Goal: Information Seeking & Learning: Learn about a topic

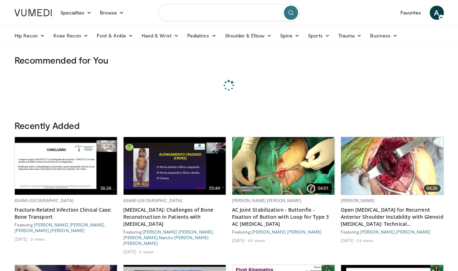
click at [234, 13] on input "Search topics, interventions" at bounding box center [229, 12] width 141 height 17
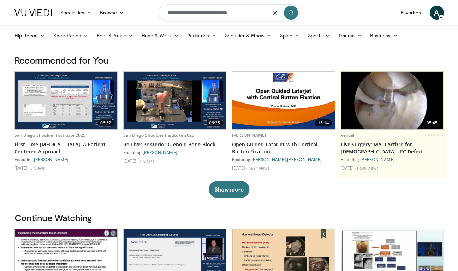
type input "**********"
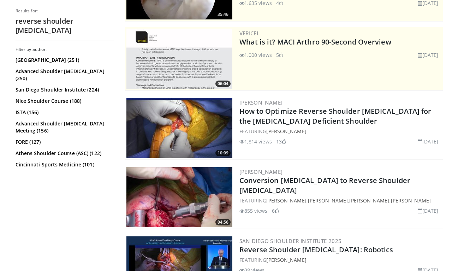
scroll to position [98, 0]
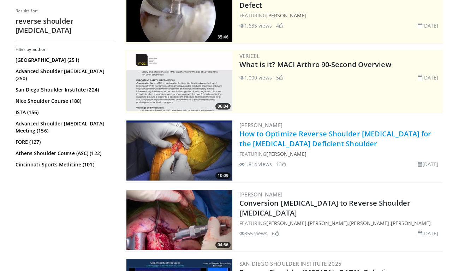
click at [279, 142] on link "How to Optimize Reverse Shoulder [MEDICAL_DATA] for the [MEDICAL_DATA] Deficien…" at bounding box center [336, 138] width 192 height 19
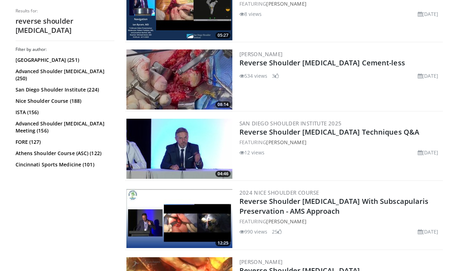
scroll to position [742, 0]
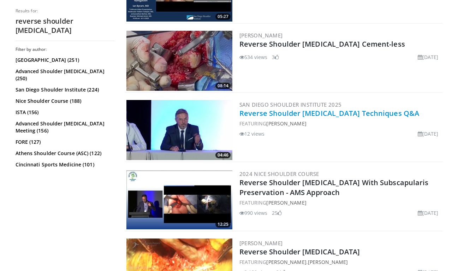
click at [258, 111] on link "Reverse Shoulder Arthroplasty Techniques Q&A" at bounding box center [330, 113] width 180 height 10
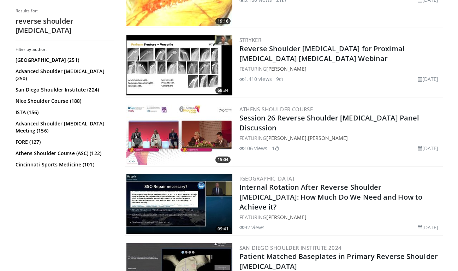
scroll to position [1088, 0]
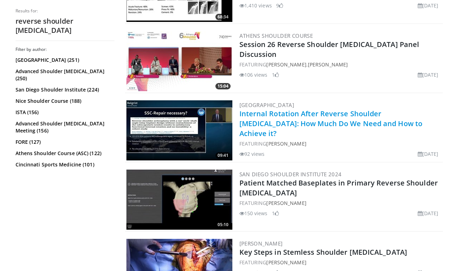
click at [258, 116] on link "Internal Rotation After Reverse Shoulder [MEDICAL_DATA]: How Much Do We Need an…" at bounding box center [331, 123] width 183 height 29
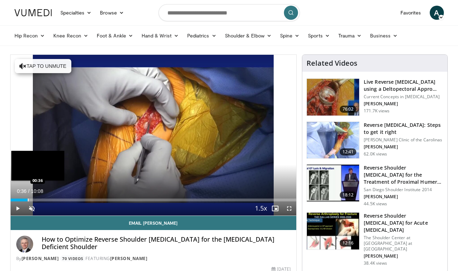
click at [28, 198] on div "Loaded : 1.60% 00:36 00:36" at bounding box center [154, 198] width 286 height 7
click at [42, 198] on div "Loaded : 9.83% 01:06 01:06" at bounding box center [154, 198] width 286 height 7
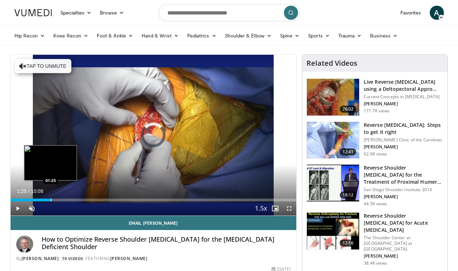
click at [51, 198] on div "Loaded : 11.43% 01:25 01:25" at bounding box center [154, 198] width 286 height 7
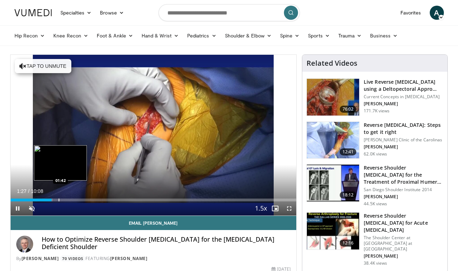
click at [59, 200] on div "Progress Bar" at bounding box center [59, 200] width 1 height 3
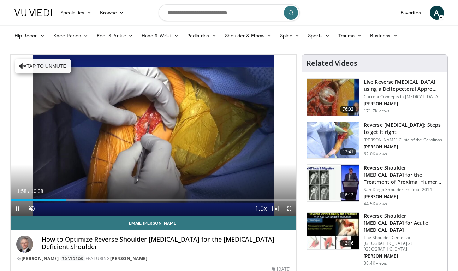
click at [52, 194] on div "Current Time 1:58 / Duration 10:08" at bounding box center [154, 191] width 286 height 6
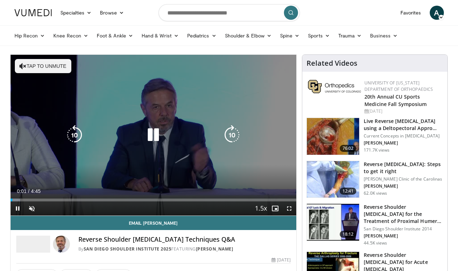
click at [49, 68] on button "Tap to unmute" at bounding box center [43, 66] width 57 height 14
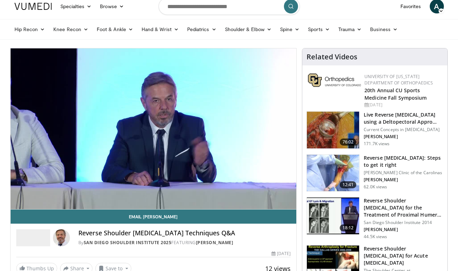
scroll to position [7, 0]
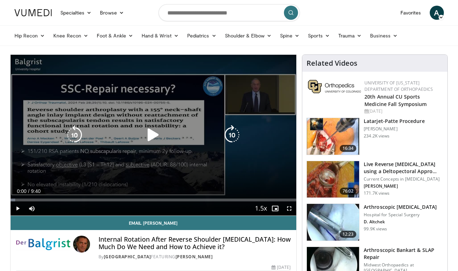
click at [54, 145] on div "10 seconds Tap to unmute" at bounding box center [154, 135] width 286 height 161
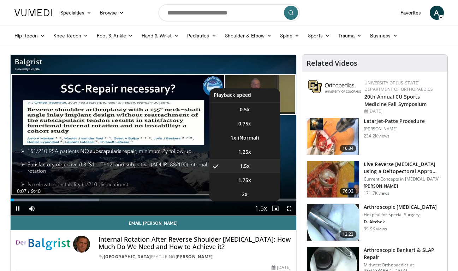
click at [259, 210] on span "Video Player" at bounding box center [261, 209] width 10 height 14
click at [237, 141] on li "1x" at bounding box center [245, 138] width 71 height 14
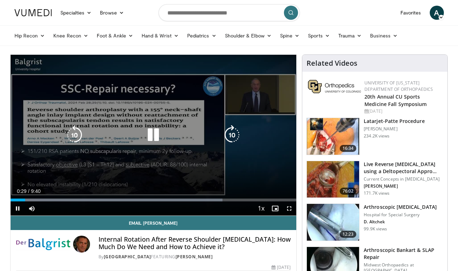
click at [230, 138] on icon "Video Player" at bounding box center [232, 135] width 20 height 20
click at [221, 123] on div "10 seconds Tap to unmute" at bounding box center [154, 135] width 286 height 161
click at [229, 134] on icon "Video Player" at bounding box center [232, 135] width 20 height 20
click at [230, 134] on icon "Video Player" at bounding box center [232, 135] width 20 height 20
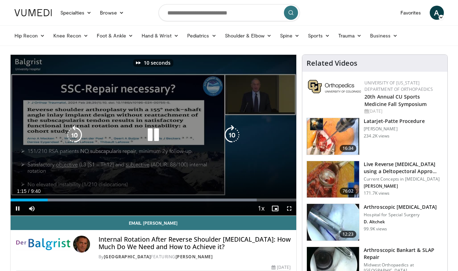
click at [230, 134] on icon "Video Player" at bounding box center [232, 135] width 20 height 20
click at [243, 130] on div "40 seconds Tap to unmute" at bounding box center [154, 135] width 286 height 161
click at [236, 134] on icon "Video Player" at bounding box center [232, 135] width 20 height 20
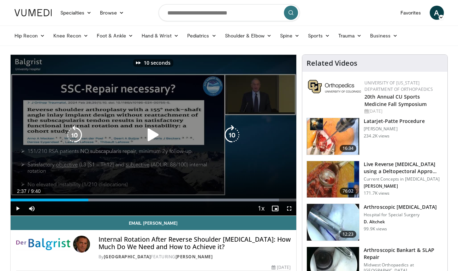
click at [236, 134] on icon "Video Player" at bounding box center [232, 135] width 20 height 20
click at [180, 154] on div "20 seconds Tap to unmute" at bounding box center [154, 135] width 286 height 161
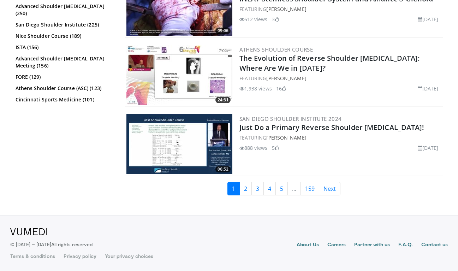
scroll to position [1628, 0]
click at [246, 191] on link "2" at bounding box center [246, 188] width 12 height 13
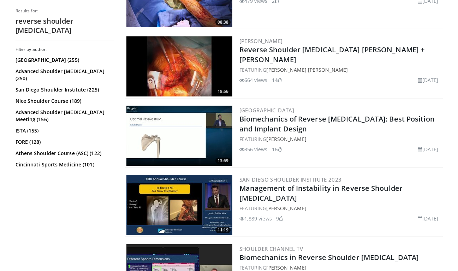
scroll to position [809, 0]
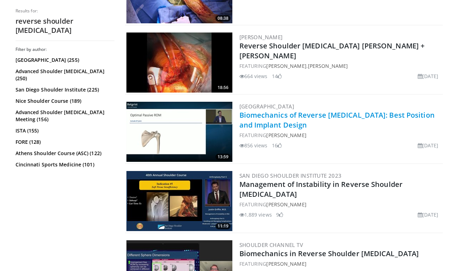
click at [261, 126] on link "Biomechanics of Reverse Total Shoulder Arthroplasty: Best Position and Implant …" at bounding box center [337, 119] width 195 height 19
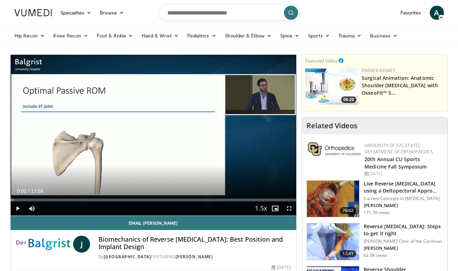
click at [18, 207] on span "Video Player" at bounding box center [18, 208] width 14 height 14
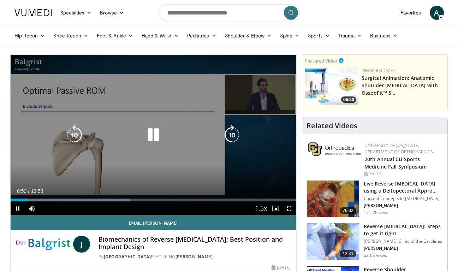
click at [70, 170] on div "10 seconds Tap to unmute" at bounding box center [154, 135] width 286 height 161
click at [93, 170] on div "10 seconds Tap to unmute" at bounding box center [154, 135] width 286 height 161
click at [104, 168] on div "10 seconds Tap to unmute" at bounding box center [154, 135] width 286 height 161
click at [100, 176] on div "10 seconds Tap to unmute" at bounding box center [154, 135] width 286 height 161
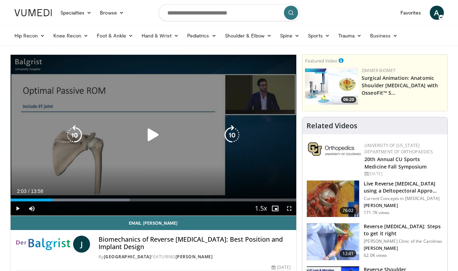
click at [163, 172] on div "10 seconds Tap to unmute" at bounding box center [154, 135] width 286 height 161
click at [188, 153] on div "10 seconds Tap to unmute" at bounding box center [154, 135] width 286 height 161
click at [113, 93] on div "10 seconds Tap to unmute" at bounding box center [154, 135] width 286 height 161
click at [186, 177] on div "10 seconds Tap to unmute" at bounding box center [154, 135] width 286 height 161
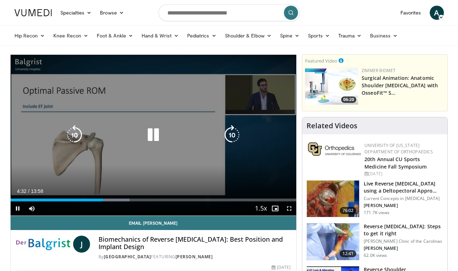
click at [209, 171] on div "10 seconds Tap to unmute" at bounding box center [154, 135] width 286 height 161
click at [206, 166] on div "10 seconds Tap to unmute" at bounding box center [154, 135] width 286 height 161
click at [217, 178] on div "10 seconds Tap to unmute" at bounding box center [154, 135] width 286 height 161
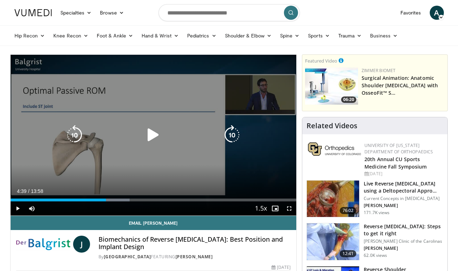
click at [65, 163] on div "10 seconds Tap to unmute" at bounding box center [154, 135] width 286 height 161
click at [73, 181] on div "10 seconds Tap to unmute" at bounding box center [154, 135] width 286 height 161
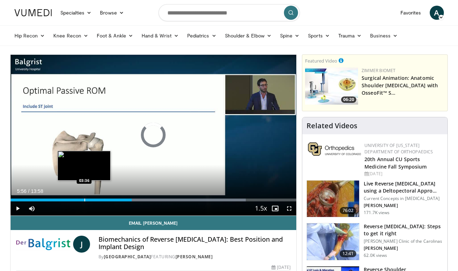
click at [84, 155] on img "Progress Bar" at bounding box center [84, 166] width 53 height 30
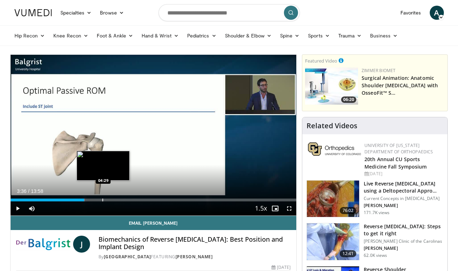
click at [104, 162] on img "Progress Bar" at bounding box center [103, 166] width 53 height 30
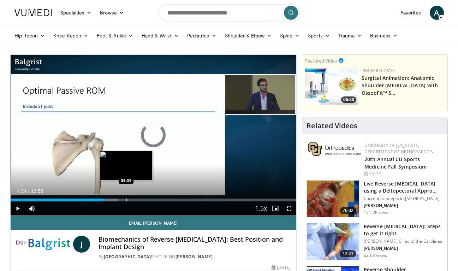
click at [126, 161] on img "Progress Bar" at bounding box center [126, 166] width 53 height 30
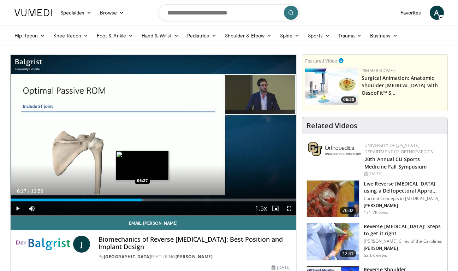
click at [142, 160] on img "Progress Bar" at bounding box center [142, 166] width 53 height 30
click at [135, 159] on img "Progress Bar" at bounding box center [134, 166] width 53 height 30
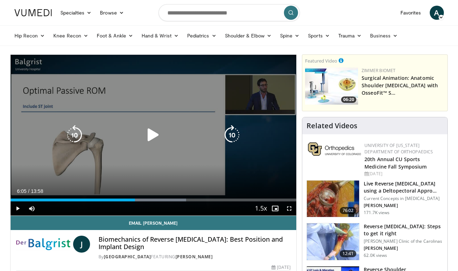
click at [38, 139] on div "10 seconds Tap to unmute" at bounding box center [154, 135] width 286 height 161
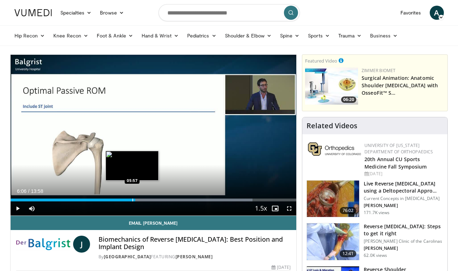
click at [132, 201] on div "Progress Bar" at bounding box center [132, 200] width 1 height 3
click at [128, 201] on div "Progress Bar" at bounding box center [128, 200] width 1 height 3
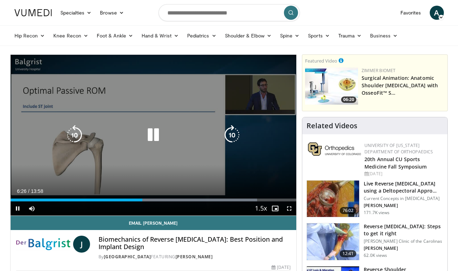
click at [270, 178] on div "10 seconds Tap to unmute" at bounding box center [154, 135] width 286 height 161
click at [19, 154] on div "10 seconds Tap to unmute" at bounding box center [154, 135] width 286 height 161
click at [98, 155] on div "10 seconds Tap to unmute" at bounding box center [154, 135] width 286 height 161
click at [69, 166] on div "10 seconds Tap to unmute" at bounding box center [154, 135] width 286 height 161
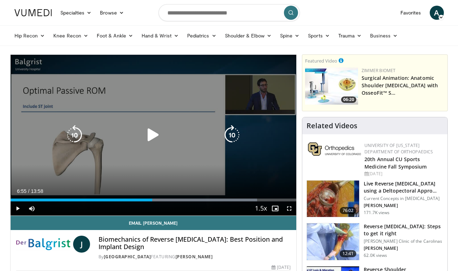
click at [69, 166] on div "10 seconds Tap to unmute" at bounding box center [154, 135] width 286 height 161
click at [34, 173] on div "10 seconds Tap to unmute" at bounding box center [154, 135] width 286 height 161
click at [129, 154] on div "10 seconds Tap to unmute" at bounding box center [154, 135] width 286 height 161
click at [173, 173] on div "10 seconds Tap to unmute" at bounding box center [154, 135] width 286 height 161
click at [102, 153] on div "10 seconds Tap to unmute" at bounding box center [154, 135] width 286 height 161
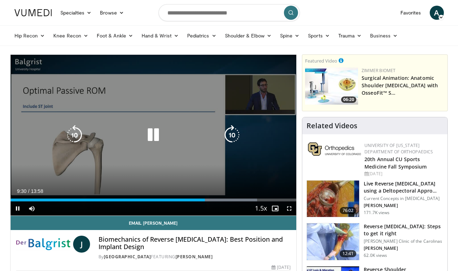
click at [54, 180] on div "10 seconds Tap to unmute" at bounding box center [154, 135] width 286 height 161
click at [130, 131] on div "Video Player" at bounding box center [153, 135] width 172 height 14
click at [142, 132] on div "Video Player" at bounding box center [153, 135] width 172 height 14
click at [155, 135] on icon "Video Player" at bounding box center [153, 135] width 20 height 20
click at [122, 167] on div "10 seconds Tap to unmute" at bounding box center [154, 135] width 286 height 161
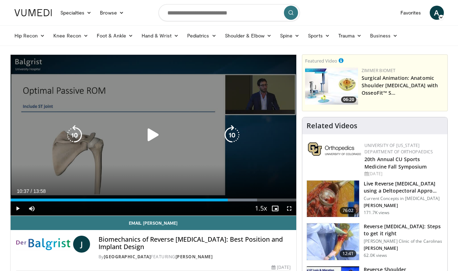
click at [76, 157] on div "10 seconds Tap to unmute" at bounding box center [154, 135] width 286 height 161
click at [104, 176] on div "10 seconds Tap to unmute" at bounding box center [154, 135] width 286 height 161
click at [158, 114] on div "10 seconds Tap to unmute" at bounding box center [154, 135] width 286 height 161
